Goal: Find contact information: Find contact information

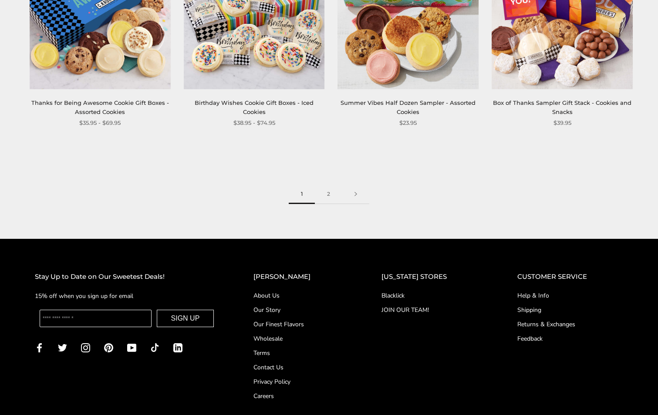
scroll to position [1306, 0]
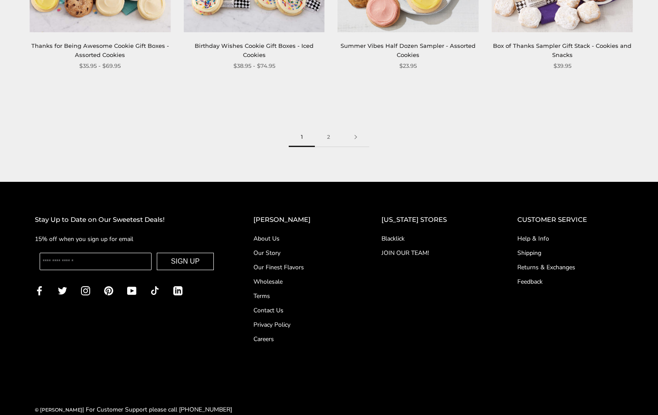
click at [545, 239] on link "Help & Info" at bounding box center [570, 238] width 106 height 9
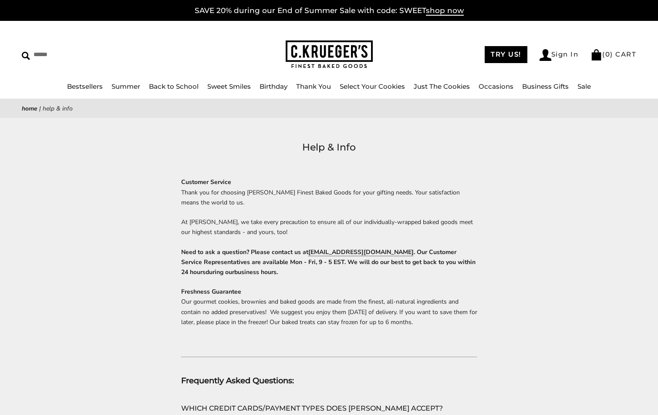
click at [331, 252] on link "[EMAIL_ADDRESS][DOMAIN_NAME]" at bounding box center [360, 252] width 105 height 8
click at [77, 85] on link "Bestsellers" at bounding box center [85, 86] width 36 height 8
